Goal: Task Accomplishment & Management: Manage account settings

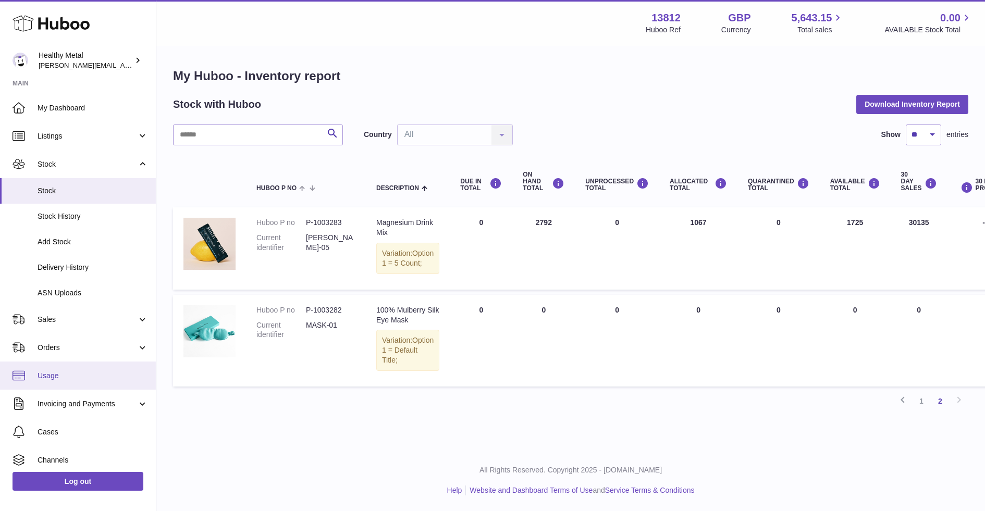
click at [60, 363] on link "Usage" at bounding box center [78, 376] width 156 height 28
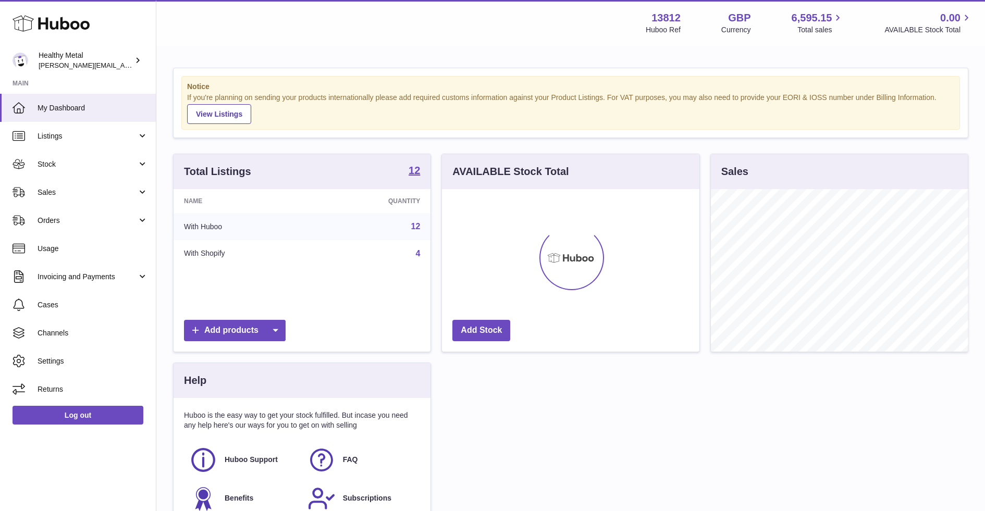
scroll to position [162, 257]
click at [102, 254] on link "Usage" at bounding box center [78, 249] width 156 height 28
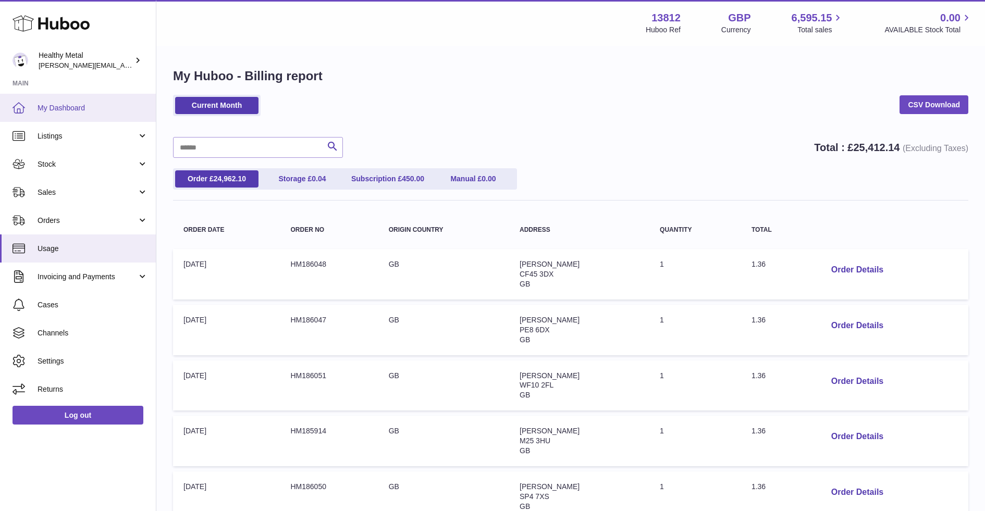
click at [77, 105] on span "My Dashboard" at bounding box center [93, 108] width 111 height 10
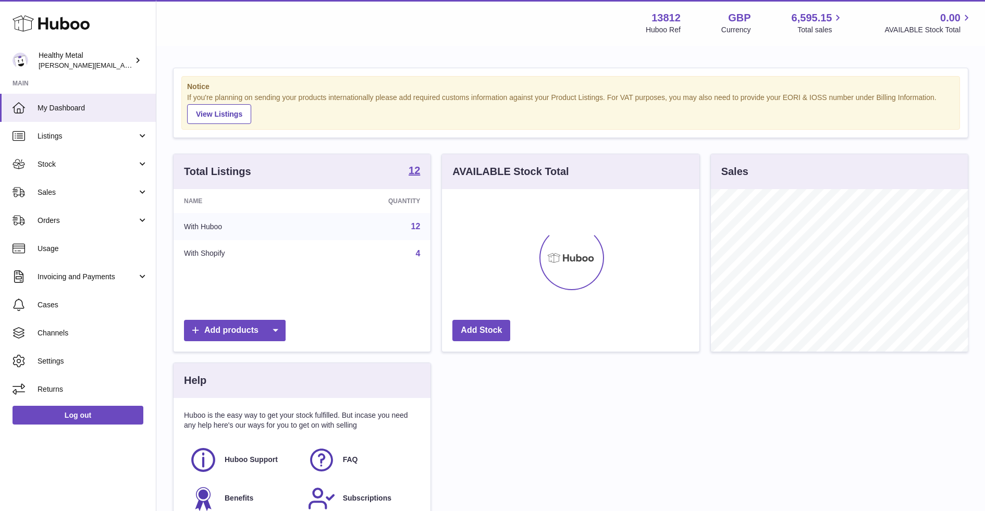
scroll to position [162, 257]
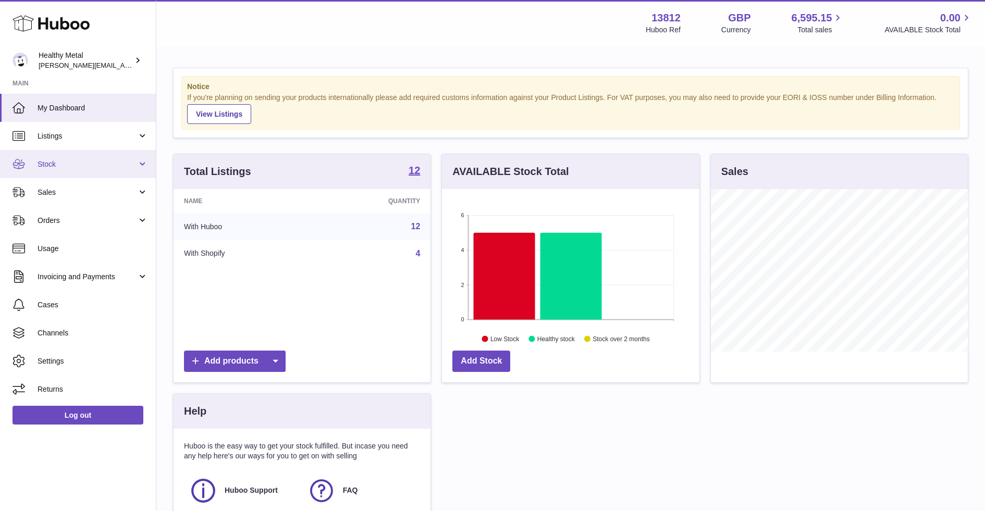
click at [99, 161] on span "Stock" at bounding box center [88, 165] width 100 height 10
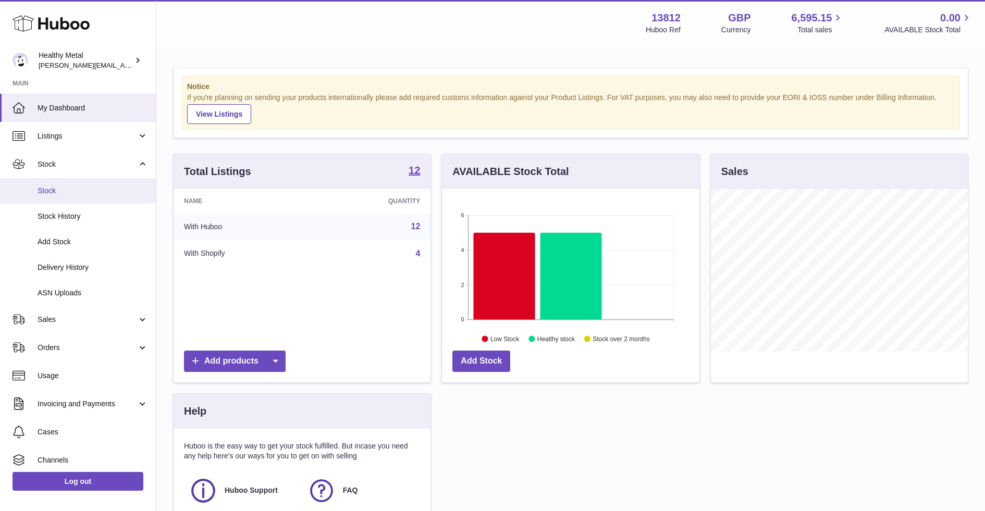
click at [69, 188] on span "Stock" at bounding box center [93, 191] width 111 height 10
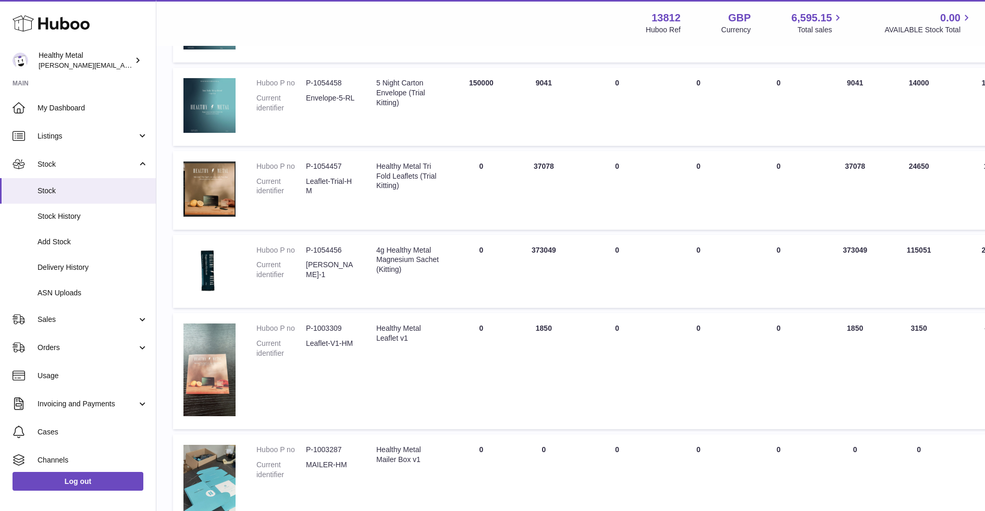
scroll to position [381, 0]
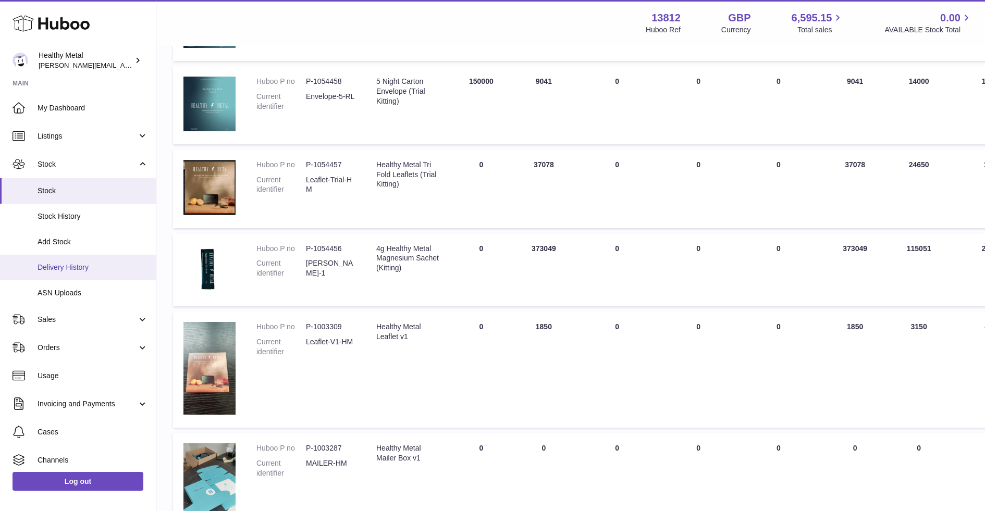
click at [70, 268] on span "Delivery History" at bounding box center [93, 268] width 111 height 10
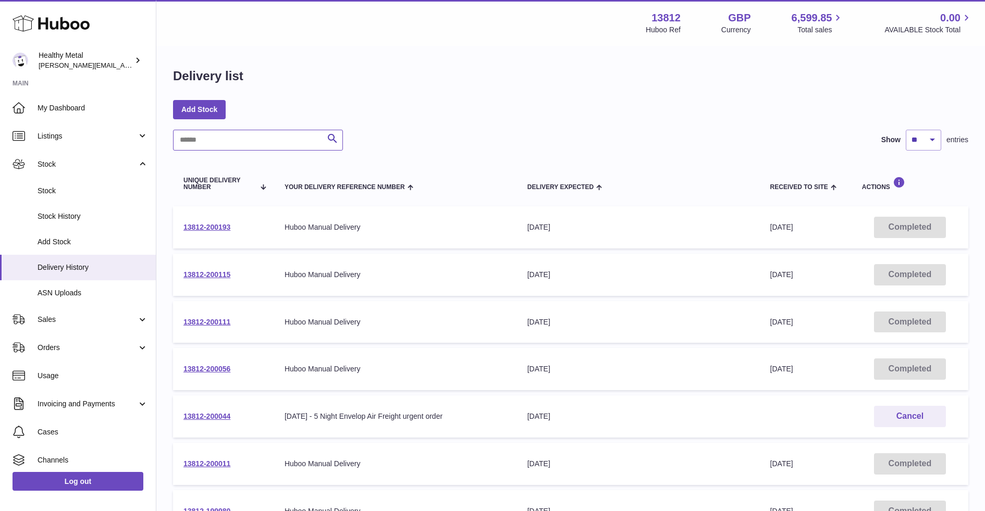
click at [251, 139] on input "text" at bounding box center [258, 140] width 170 height 21
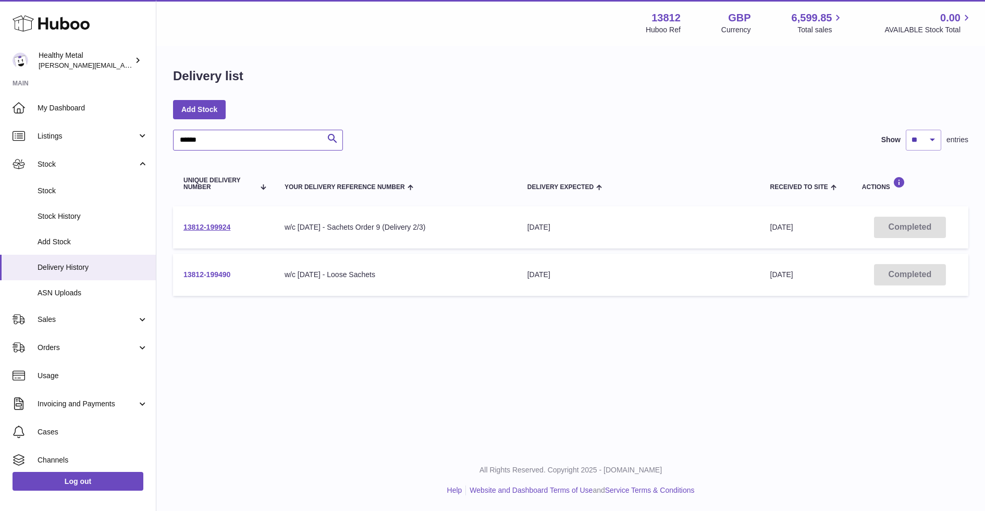
type input "******"
click at [213, 276] on link "13812-199490" at bounding box center [206, 275] width 47 height 8
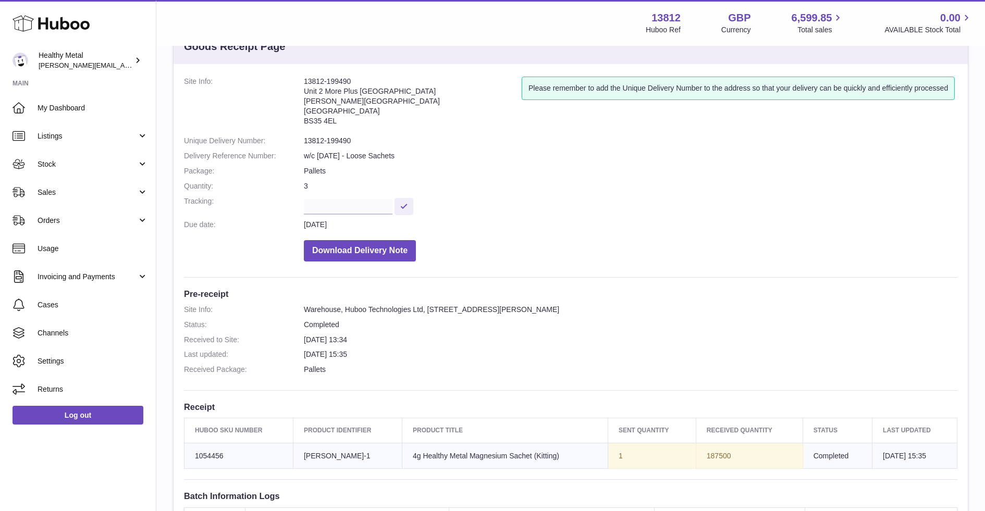
scroll to position [65, 0]
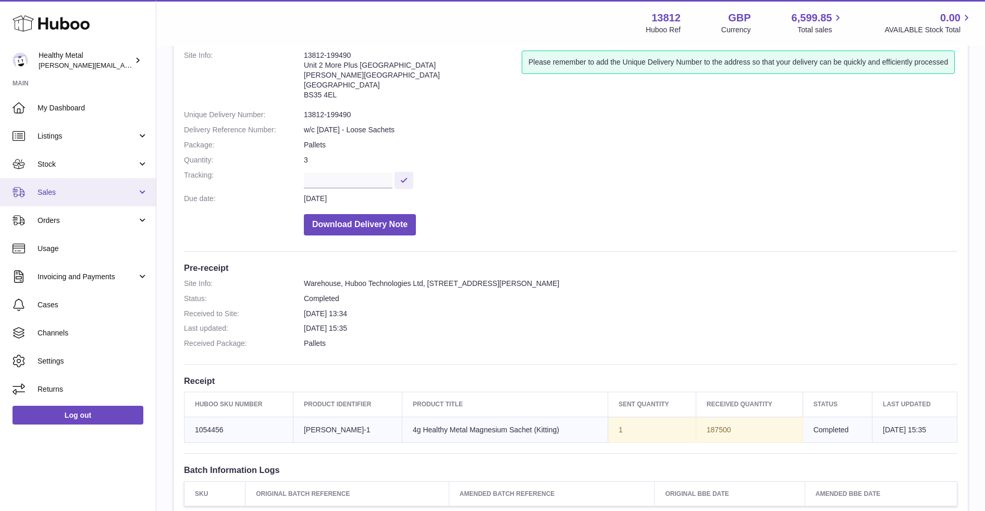
click at [96, 194] on span "Sales" at bounding box center [88, 193] width 100 height 10
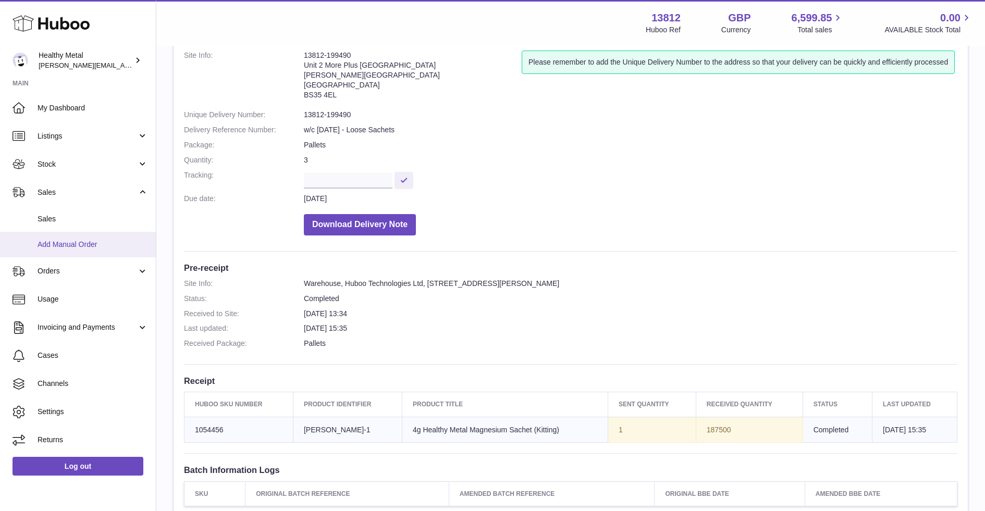
click at [90, 243] on span "Add Manual Order" at bounding box center [93, 245] width 111 height 10
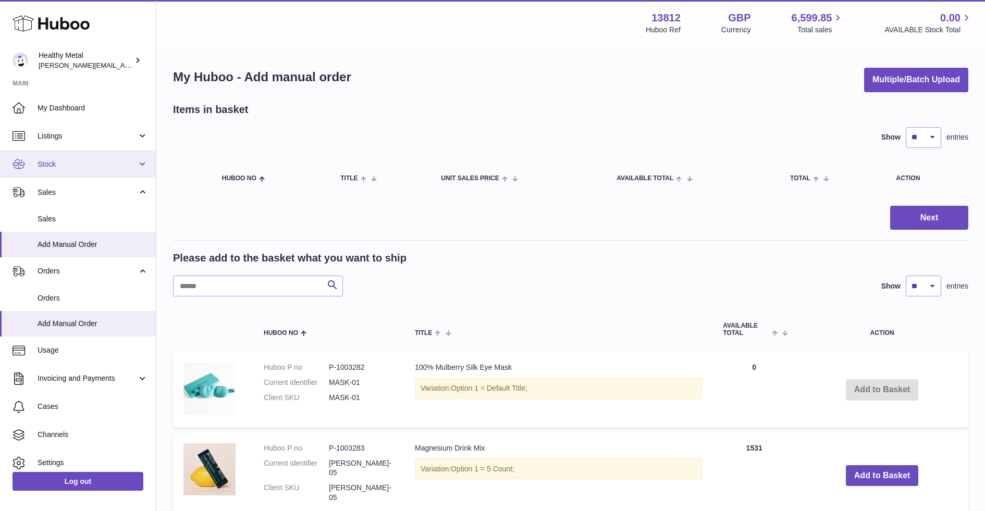
click at [87, 170] on link "Stock" at bounding box center [78, 164] width 156 height 28
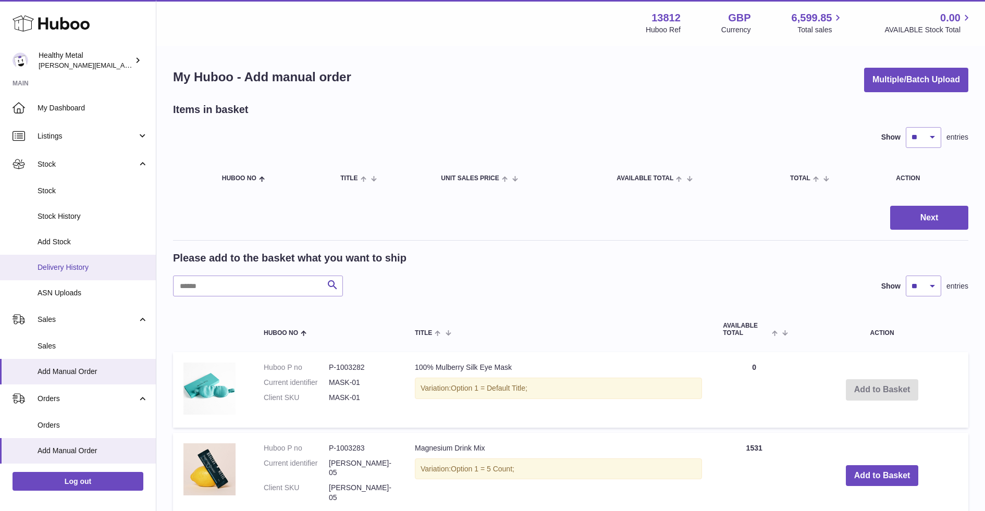
click at [69, 264] on span "Delivery History" at bounding box center [93, 268] width 111 height 10
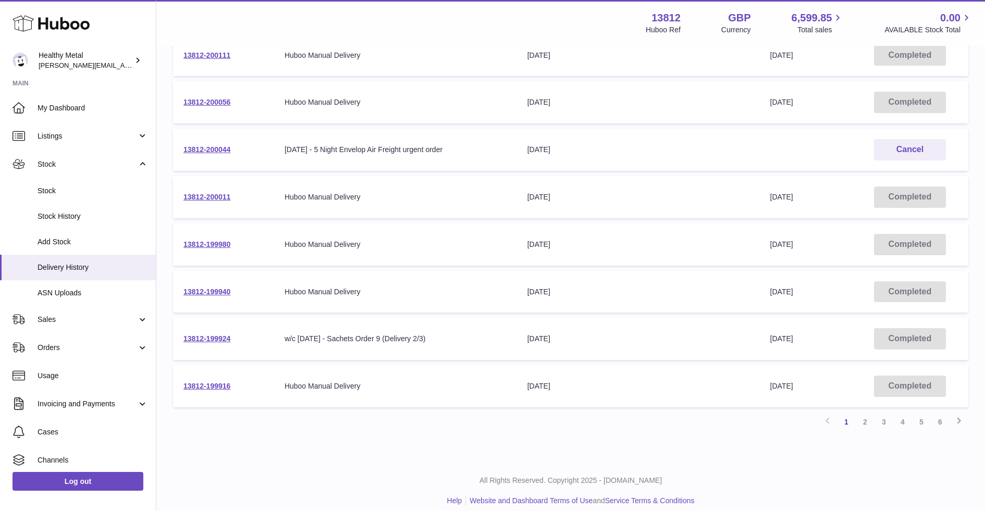
scroll to position [277, 0]
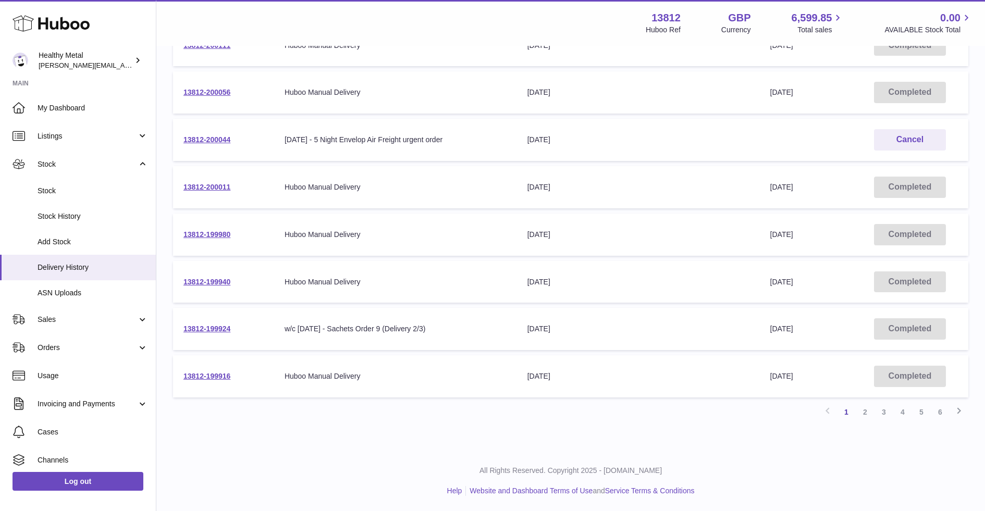
drag, startPoint x: 243, startPoint y: 329, endPoint x: 278, endPoint y: 328, distance: 34.9
click at [241, 328] on td "13812-199924" at bounding box center [223, 329] width 101 height 42
click at [316, 328] on div "w/c [DATE] - Sachets Order 9 (Delivery 2/3)" at bounding box center [396, 329] width 222 height 10
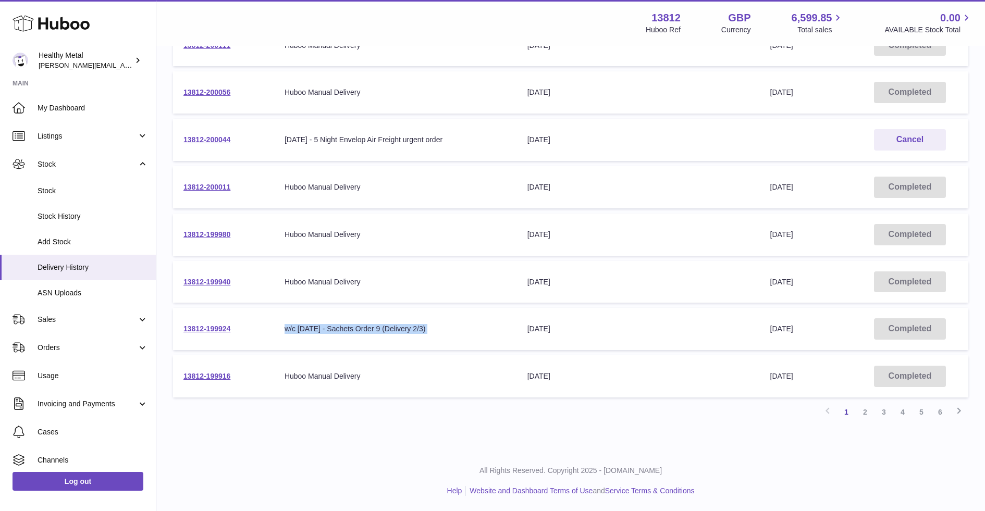
copy tr "w/c [DATE] - Sachets Order 9 (Delivery 2/3) Delivery Expected"
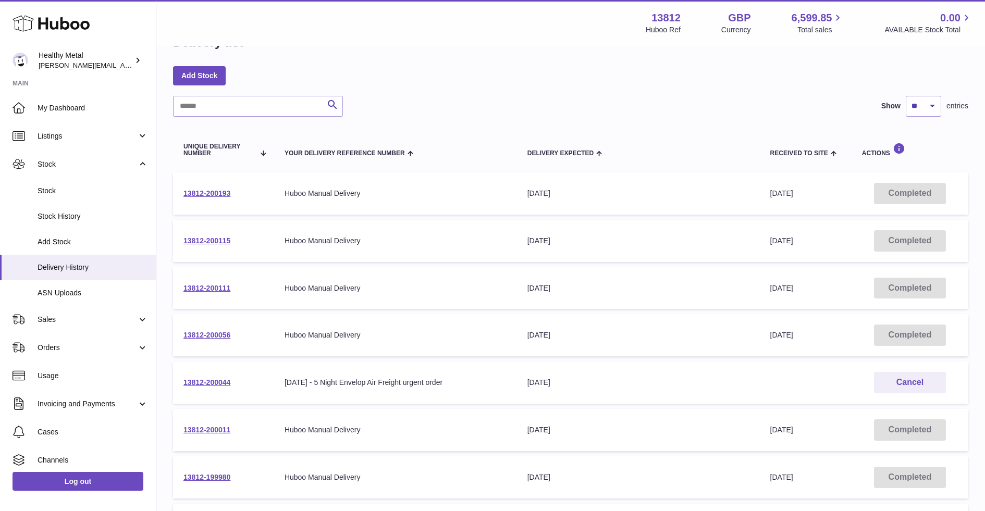
scroll to position [0, 0]
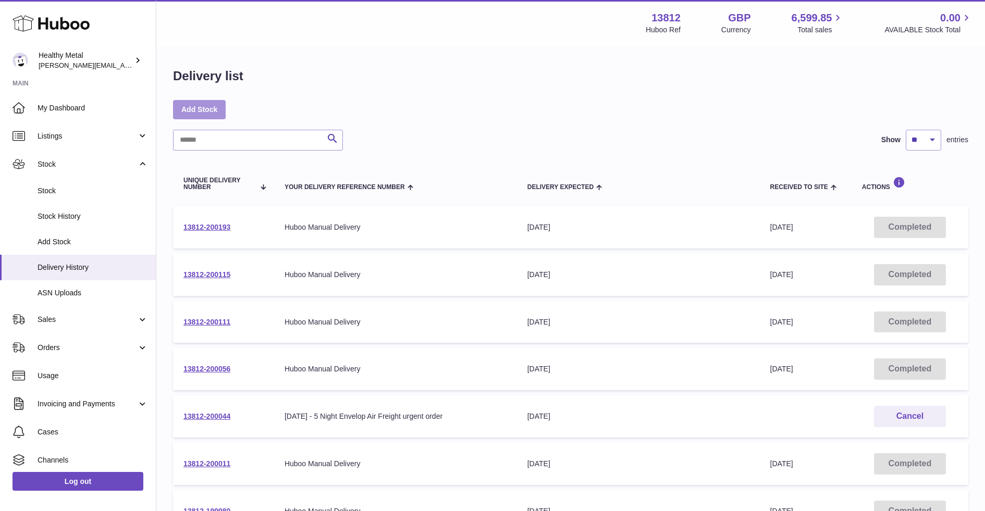
click at [197, 108] on link "Add Stock" at bounding box center [199, 109] width 53 height 19
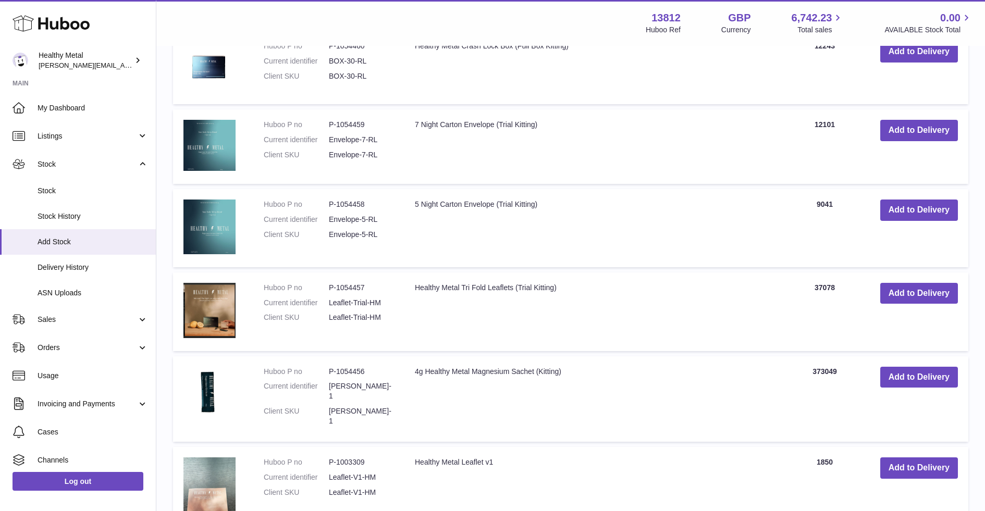
scroll to position [405, 0]
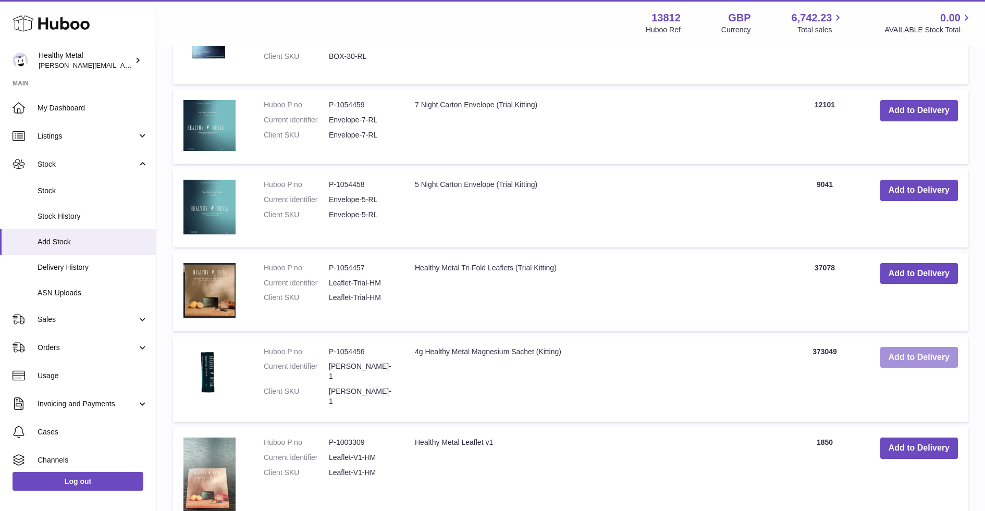
click at [892, 359] on button "Add to Delivery" at bounding box center [919, 357] width 78 height 21
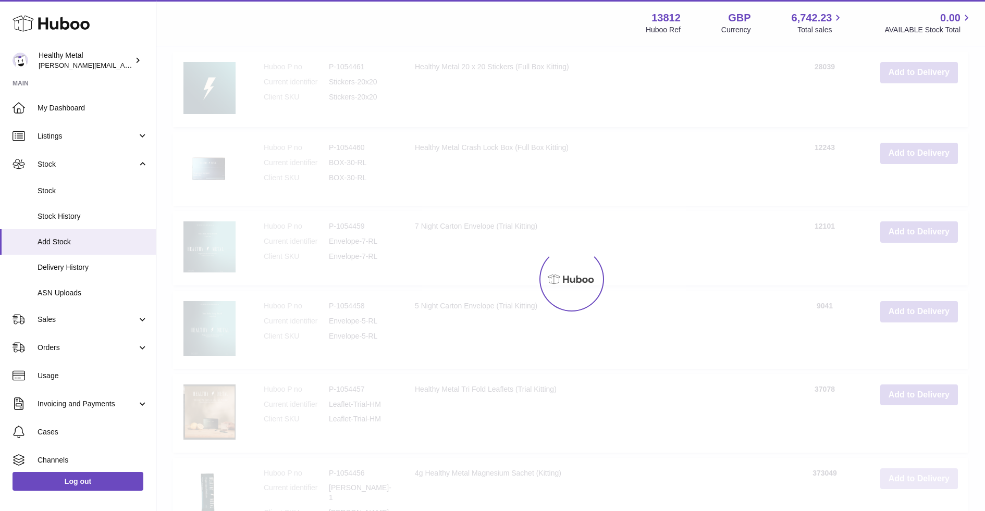
scroll to position [0, 0]
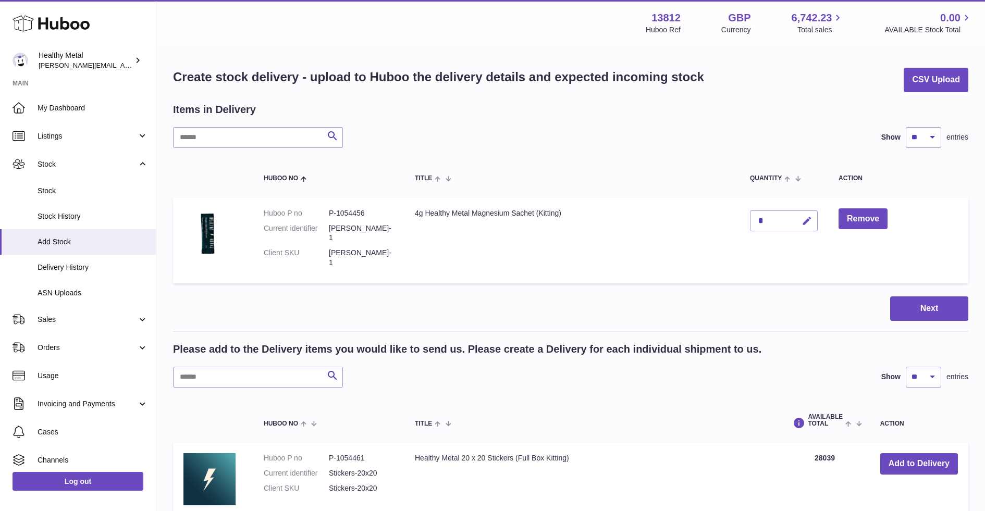
click at [806, 217] on icon "button" at bounding box center [807, 221] width 11 height 11
click at [764, 224] on input "*" at bounding box center [784, 221] width 68 height 21
paste input "**********"
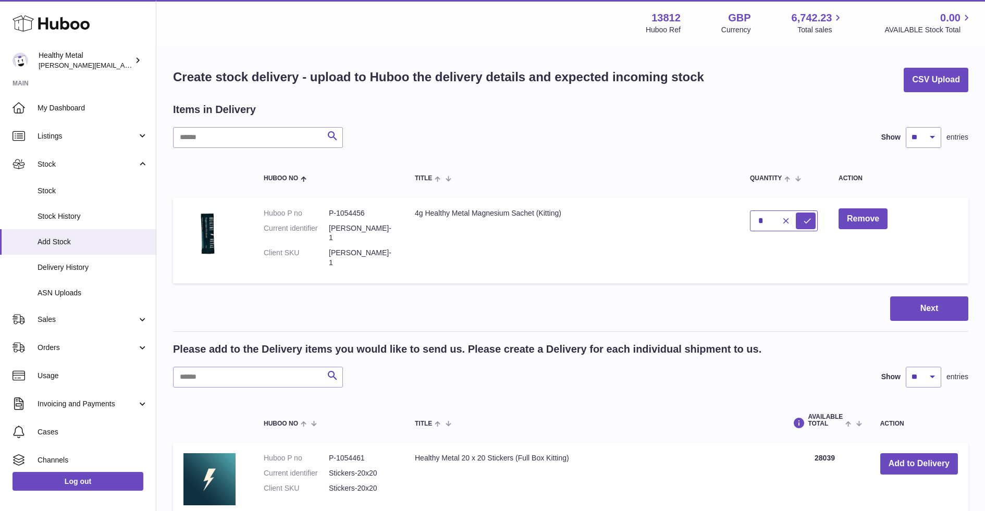
click at [761, 223] on input "*" at bounding box center [784, 221] width 68 height 21
type input "******"
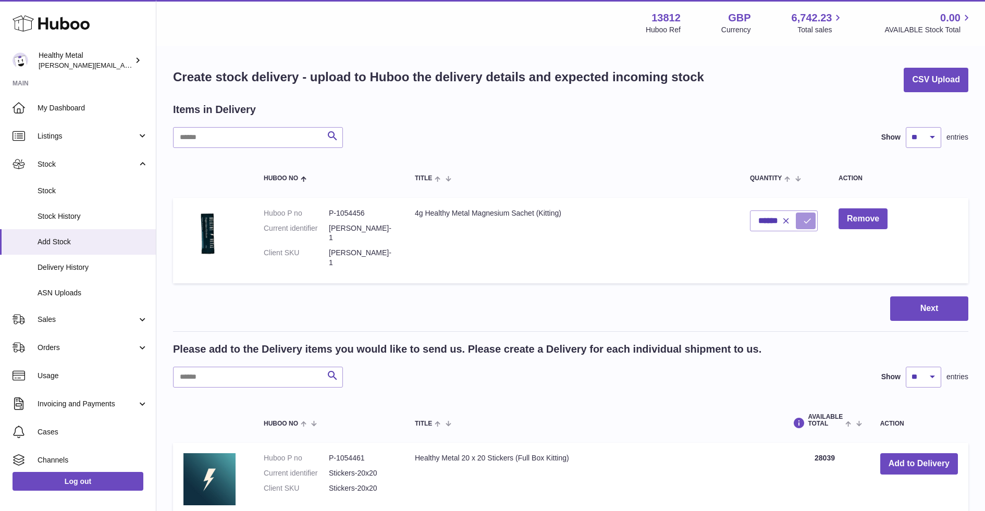
scroll to position [0, 0]
click at [803, 222] on icon "submit" at bounding box center [807, 220] width 9 height 9
click at [908, 297] on button "Next" at bounding box center [929, 309] width 78 height 25
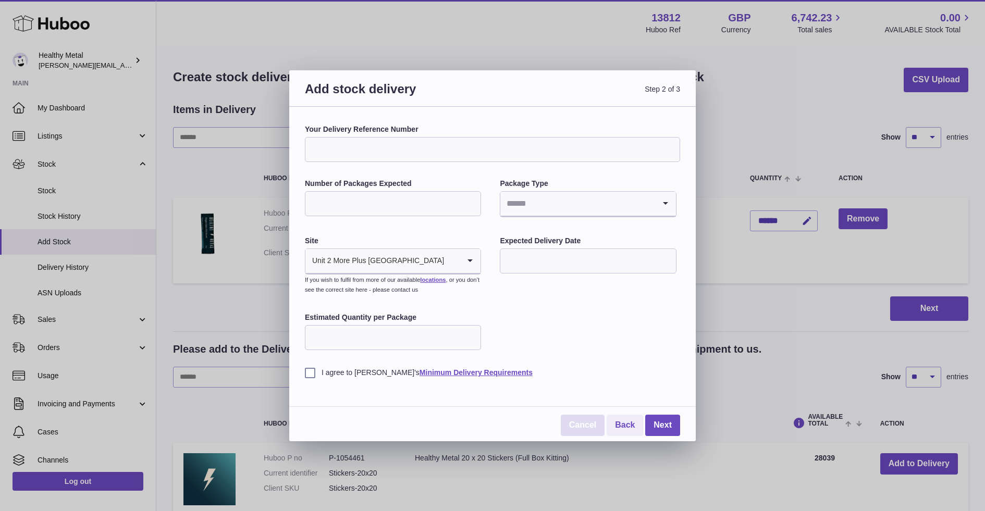
click at [578, 431] on link "Cancel" at bounding box center [583, 425] width 44 height 21
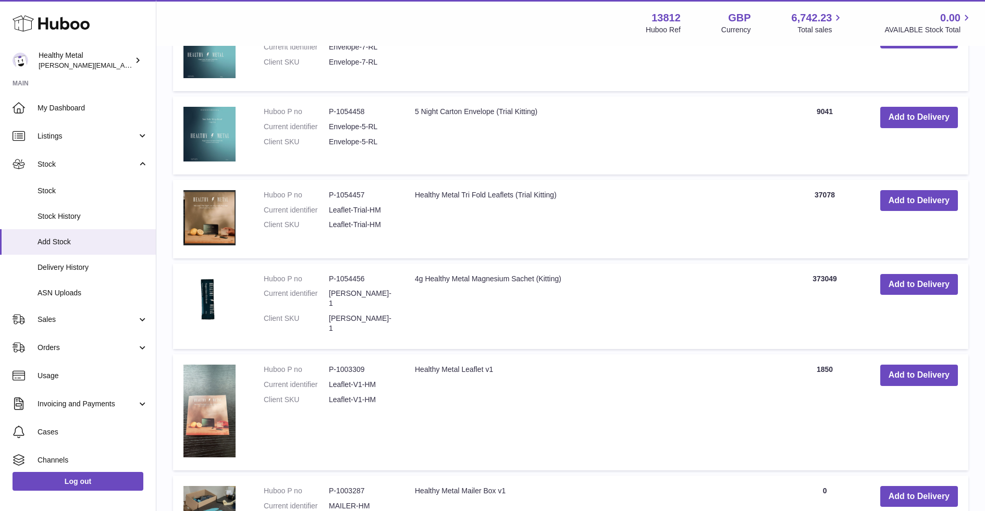
scroll to position [474, 0]
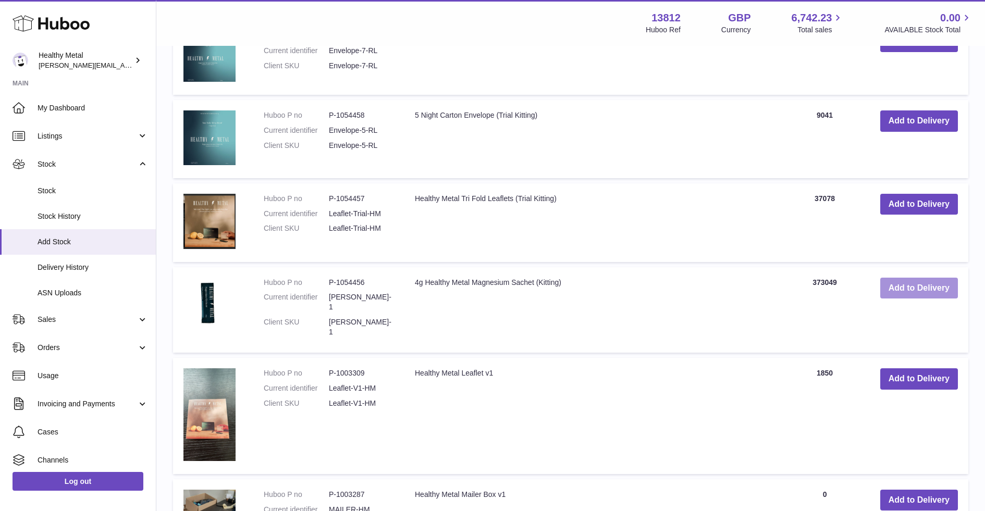
click at [886, 291] on button "Add to Delivery" at bounding box center [919, 288] width 78 height 21
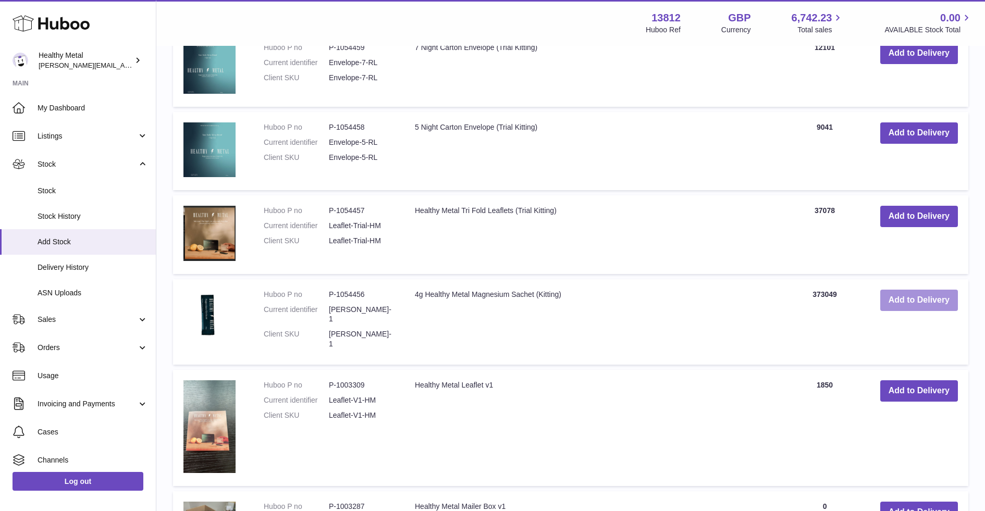
scroll to position [0, 0]
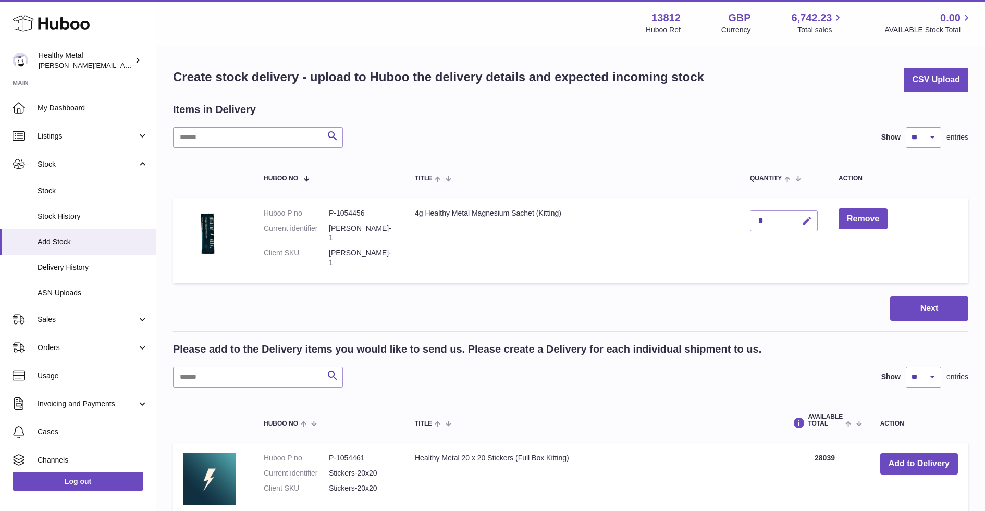
click at [810, 222] on icon "button" at bounding box center [807, 221] width 11 height 11
type input "******"
click at [804, 217] on icon "submit" at bounding box center [807, 220] width 9 height 9
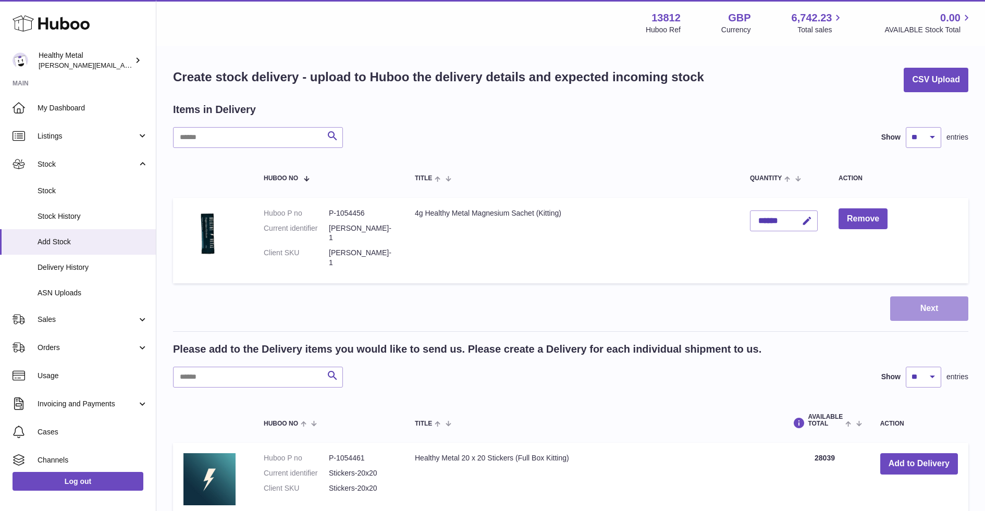
click at [915, 297] on button "Next" at bounding box center [929, 309] width 78 height 25
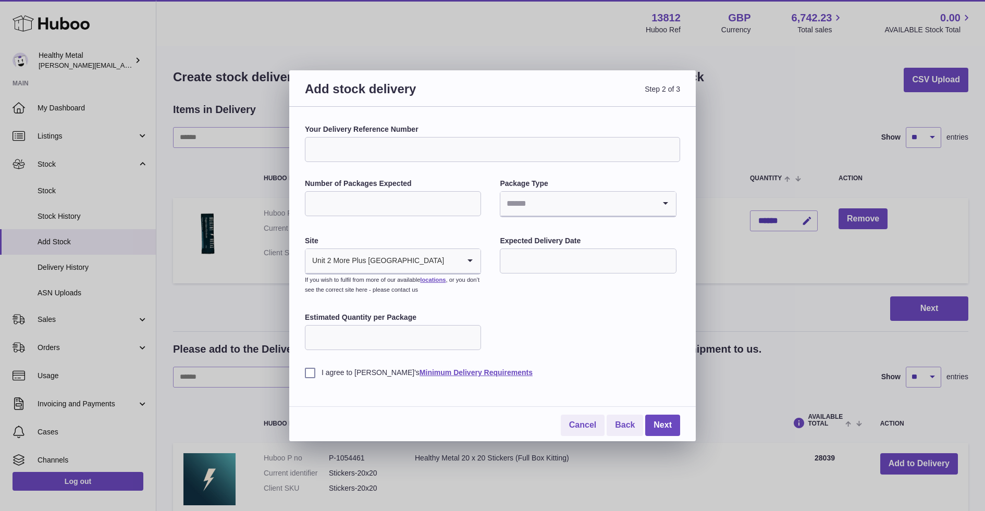
click at [436, 150] on input "Your Delivery Reference Number" at bounding box center [492, 149] width 375 height 25
paste input "**********"
click at [334, 151] on input "**********" at bounding box center [492, 149] width 375 height 25
click at [429, 147] on input "**********" at bounding box center [492, 149] width 375 height 25
click at [467, 150] on input "**********" at bounding box center [492, 149] width 375 height 25
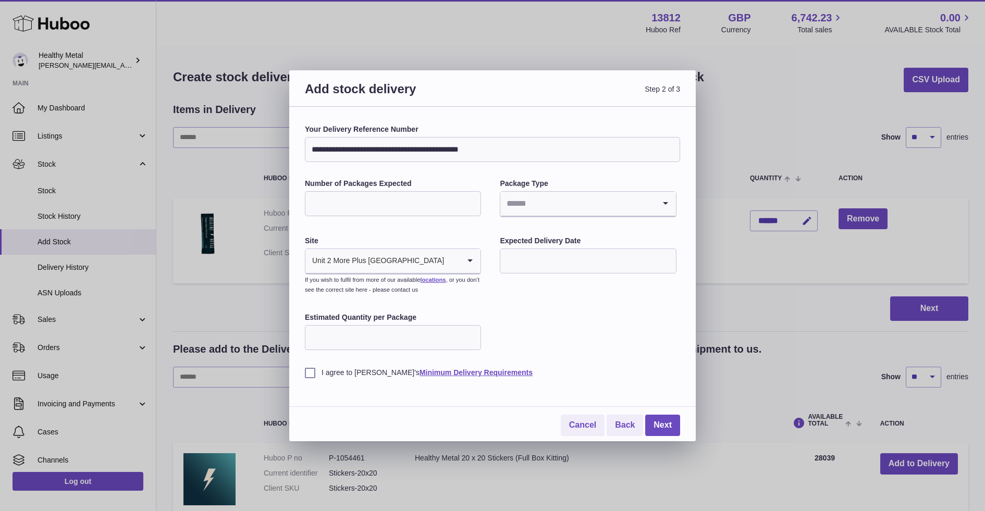
type input "**********"
click at [433, 198] on input "Number of Packages Expected" at bounding box center [393, 203] width 176 height 25
click at [557, 207] on input "Search for option" at bounding box center [577, 204] width 154 height 24
click at [506, 243] on li "Pallets" at bounding box center [588, 252] width 174 height 21
click at [390, 202] on input "*" at bounding box center [393, 203] width 176 height 25
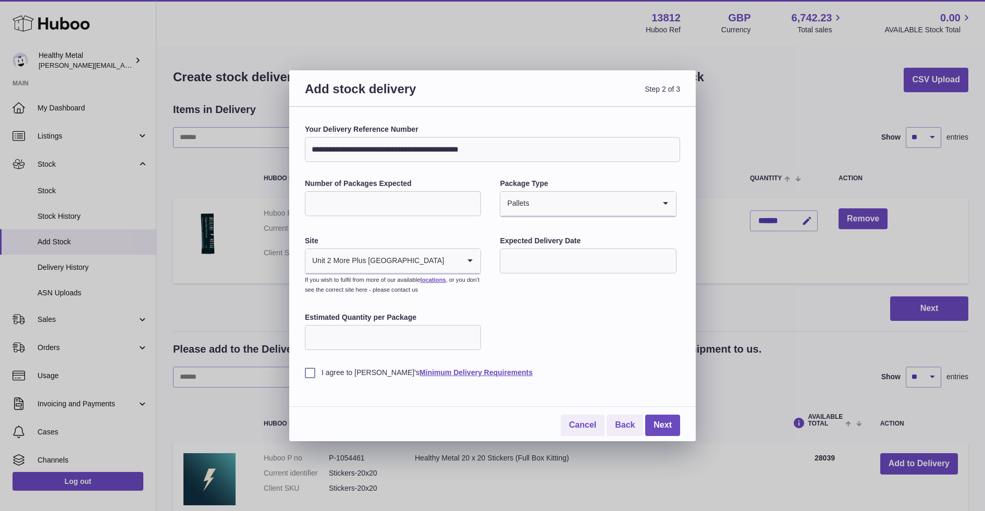
type input "*"
click at [564, 263] on input "text" at bounding box center [588, 261] width 176 height 25
click at [567, 366] on span "17" at bounding box center [558, 368] width 19 height 19
type input "**********"
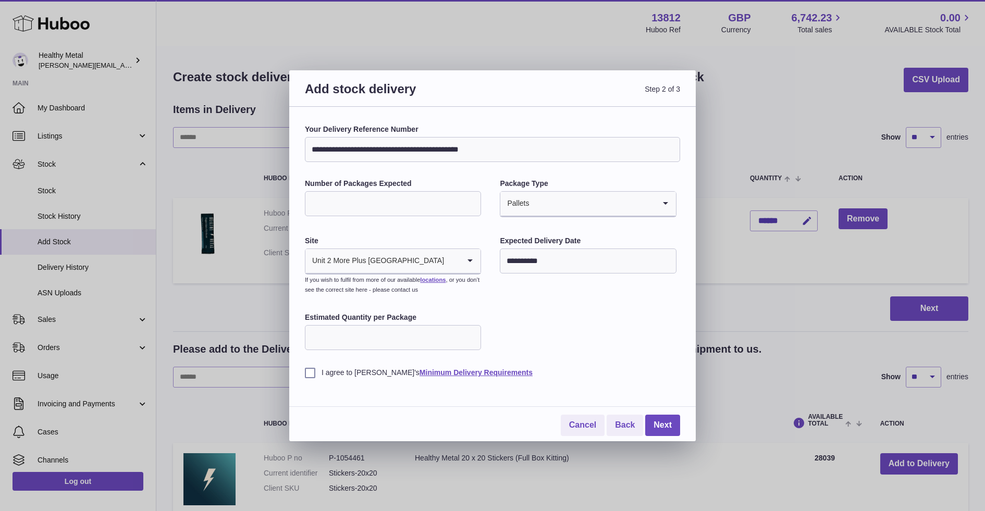
click at [550, 255] on input "**********" at bounding box center [588, 261] width 176 height 25
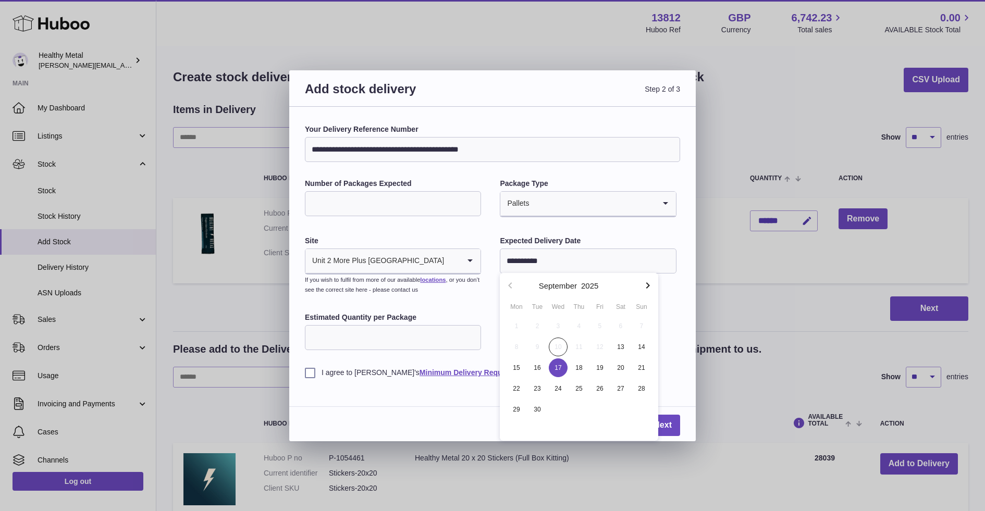
click at [555, 365] on span "17" at bounding box center [558, 368] width 19 height 19
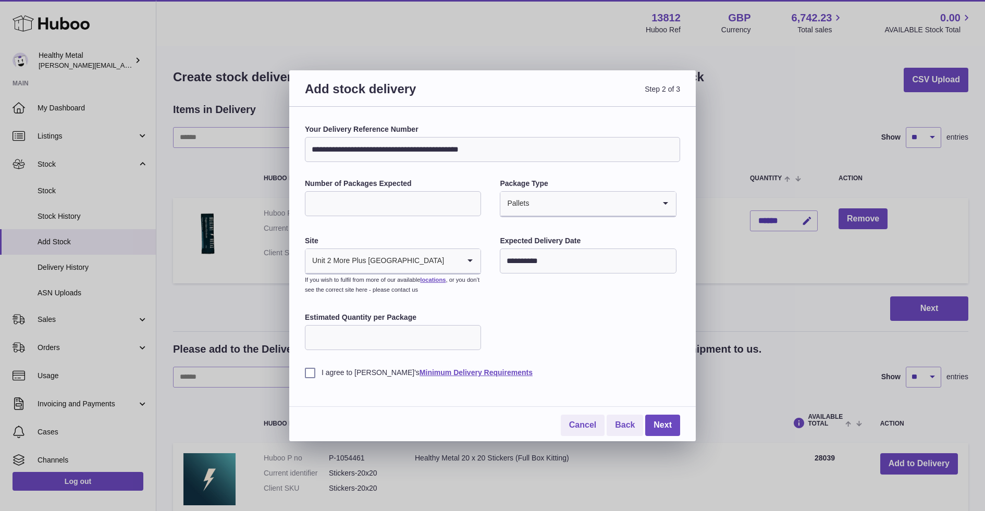
click at [433, 336] on input "Estimated Quantity per Package" at bounding box center [393, 337] width 176 height 25
type input "**"
click at [304, 366] on div "**********" at bounding box center [492, 274] width 407 height 335
click at [312, 374] on label "I agree to Huboo's Minimum Delivery Requirements" at bounding box center [492, 373] width 375 height 10
click at [669, 429] on link "Next" at bounding box center [662, 425] width 35 height 21
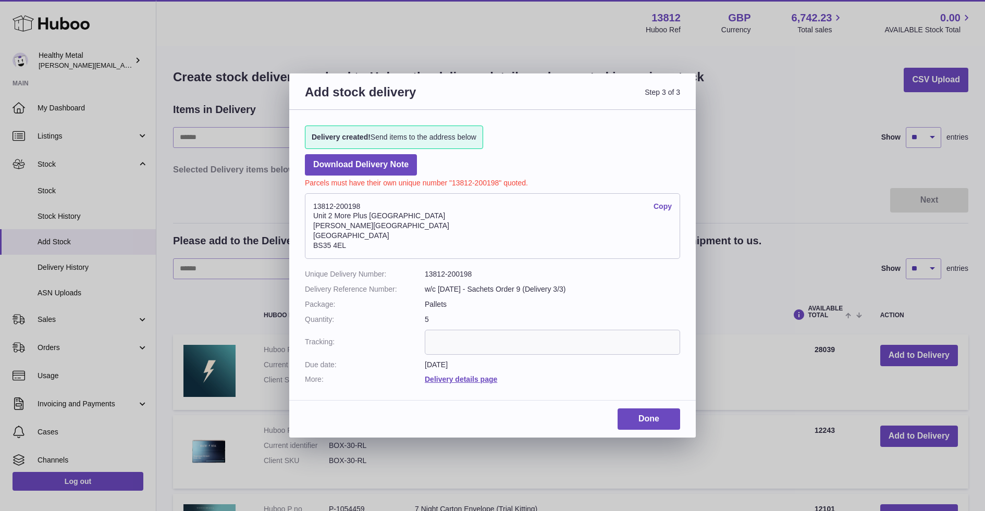
click at [355, 205] on address "13812-200198 Copy Unit 2 More Plus Central Park Hudson Ave Severn Beach BS35 4EL" at bounding box center [492, 226] width 375 height 66
copy address "200198 Copy"
click at [348, 202] on address "13812-200198 Copy Unit 2 More Plus Central Park Hudson Ave Severn Beach BS35 4EL" at bounding box center [492, 226] width 375 height 66
drag, startPoint x: 360, startPoint y: 206, endPoint x: 338, endPoint y: 205, distance: 22.4
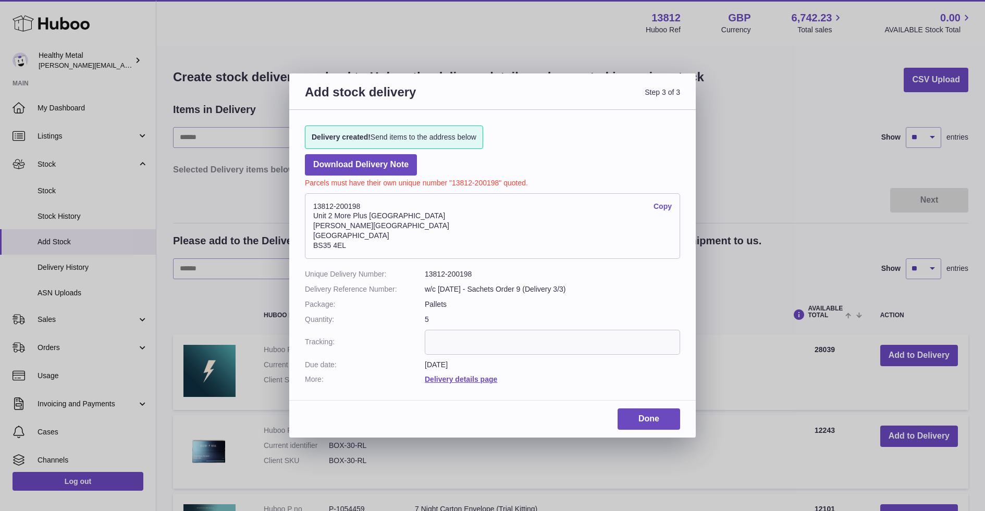
click at [338, 205] on address "13812-200198 Copy Unit 2 More Plus Central Park Hudson Ave Severn Beach BS35 4EL" at bounding box center [492, 226] width 375 height 66
copy address "200198"
click at [642, 432] on div "Done" at bounding box center [492, 423] width 407 height 29
click at [642, 425] on link "Done" at bounding box center [649, 419] width 63 height 21
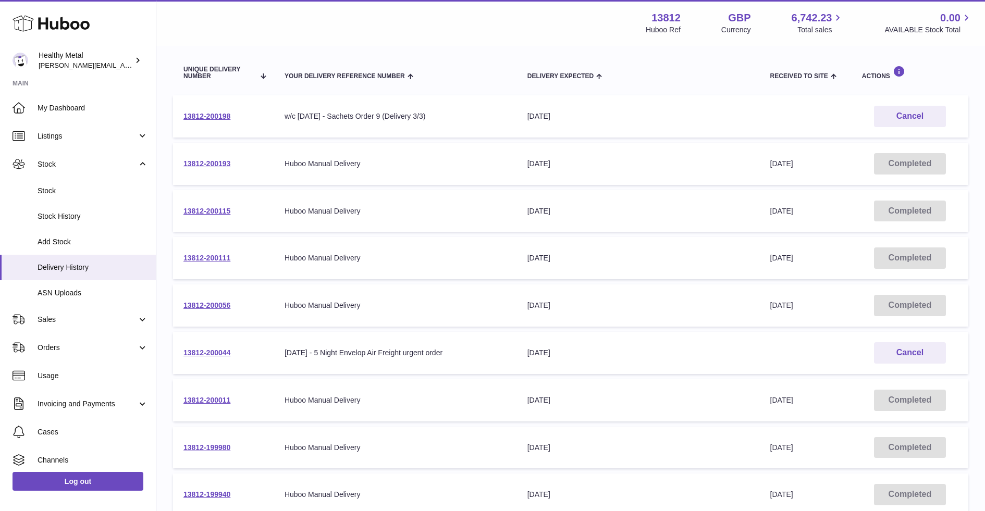
scroll to position [113, 0]
drag, startPoint x: 236, startPoint y: 352, endPoint x: 184, endPoint y: 352, distance: 51.6
click at [184, 352] on td "13812-200044" at bounding box center [223, 352] width 101 height 42
copy link "13812-200044"
click at [69, 373] on span "Usage" at bounding box center [93, 376] width 111 height 10
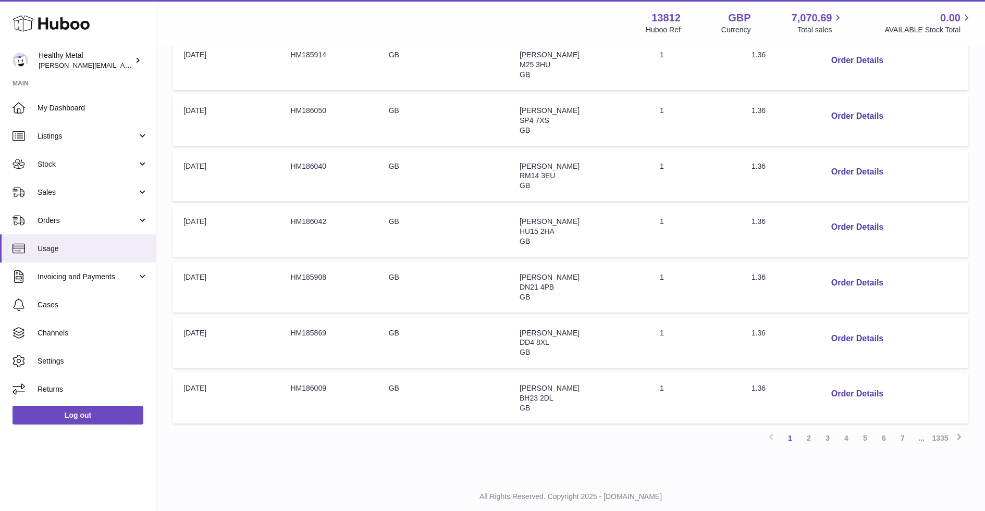
scroll to position [402, 0]
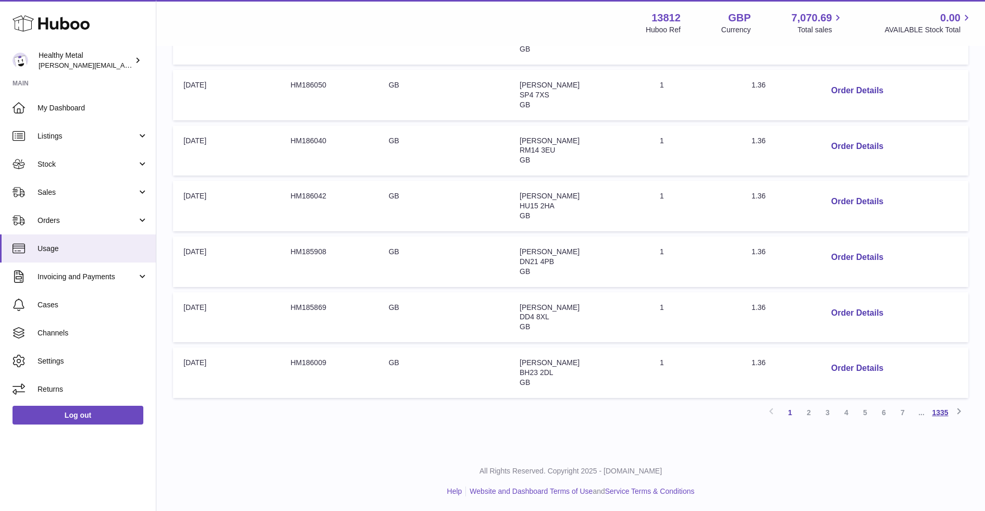
click at [944, 419] on link "1335" at bounding box center [940, 412] width 19 height 19
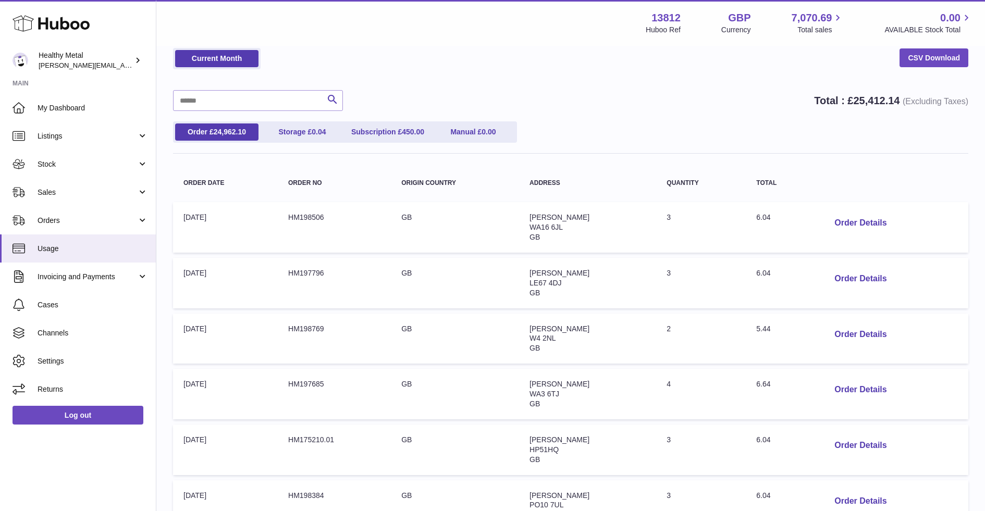
scroll to position [347, 0]
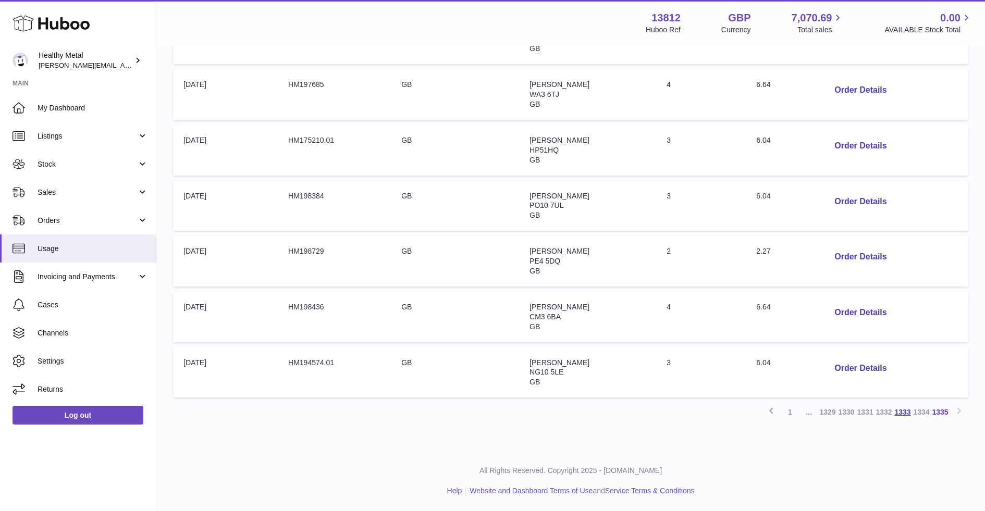
click at [897, 417] on link "1333" at bounding box center [903, 412] width 19 height 19
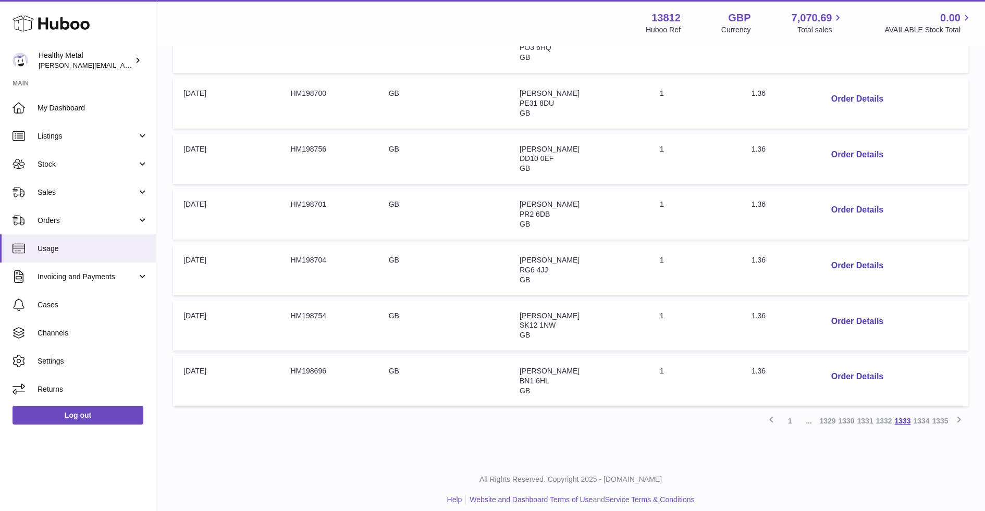
scroll to position [402, 0]
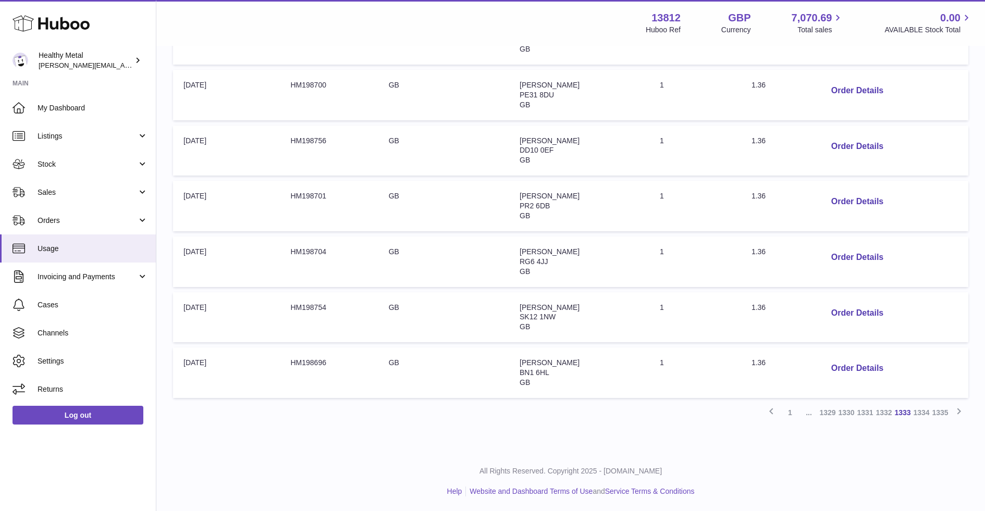
click at [309, 306] on td "Order no: HM198754" at bounding box center [329, 317] width 98 height 51
copy td "HM198754"
click at [828, 412] on link "1329" at bounding box center [827, 412] width 19 height 19
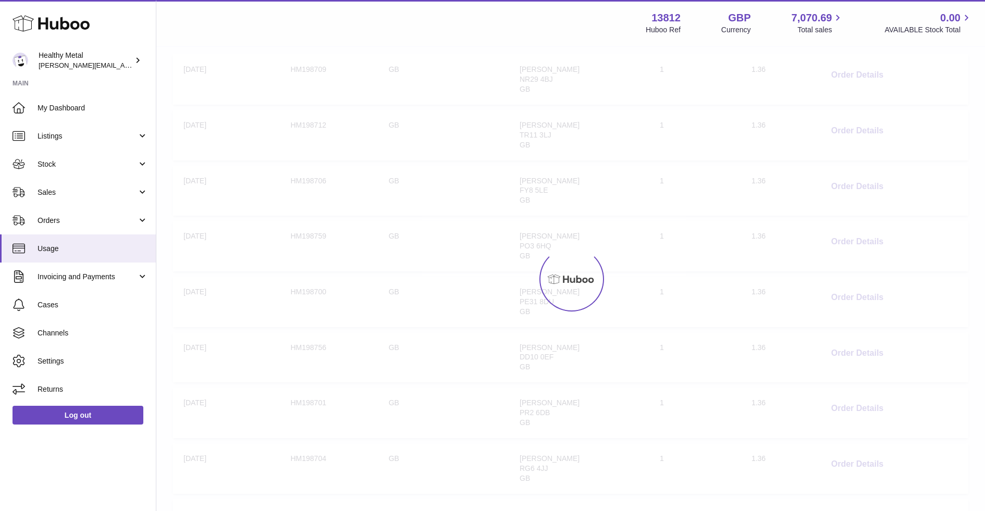
scroll to position [47, 0]
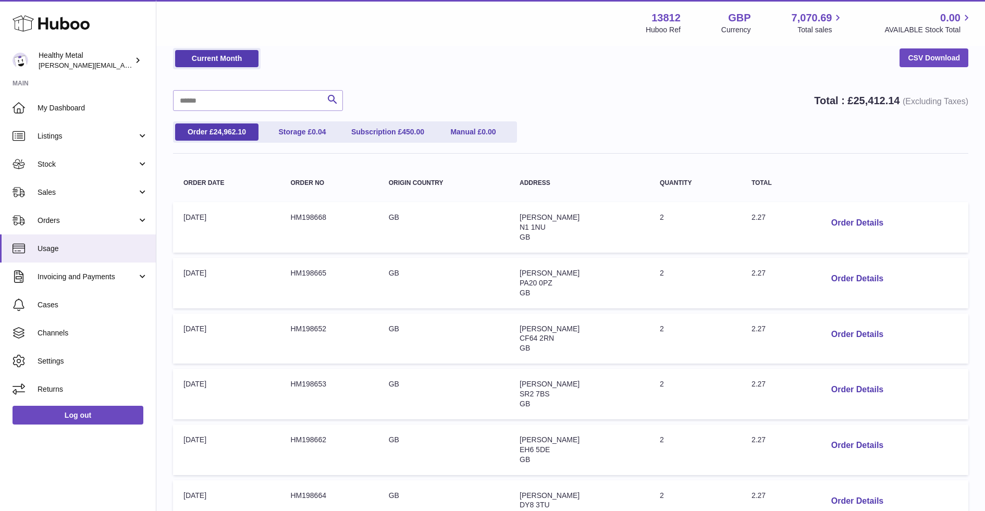
click at [213, 221] on td "Order Date: 09-Sep-2025" at bounding box center [226, 227] width 107 height 51
click at [296, 216] on td "Order no: HM198668" at bounding box center [329, 227] width 98 height 51
copy td "HM198668"
